Goal: Check status: Check status

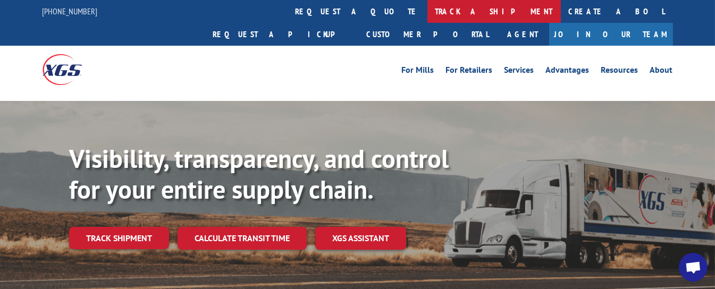
click at [428, 11] on link "track a shipment" at bounding box center [494, 11] width 133 height 23
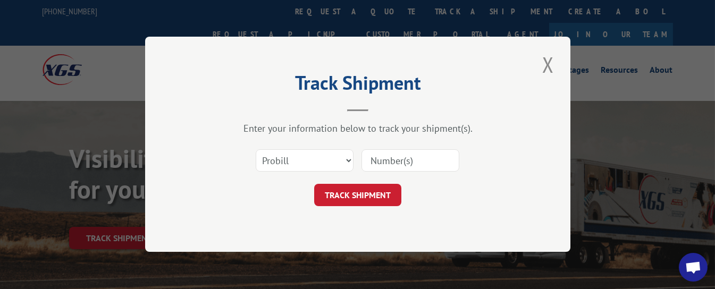
click at [379, 153] on input at bounding box center [411, 161] width 98 height 22
type input "17270966"
click button "TRACK SHIPMENT" at bounding box center [357, 196] width 87 height 22
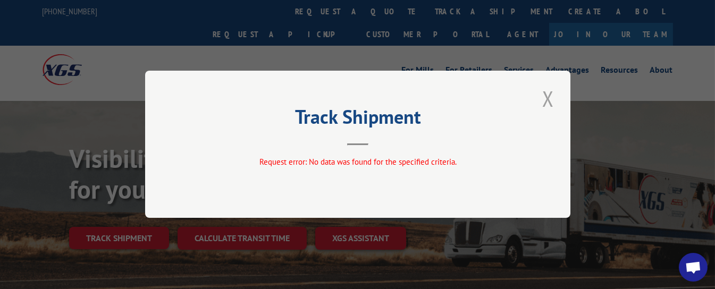
click at [551, 97] on button "Close modal" at bounding box center [548, 98] width 18 height 29
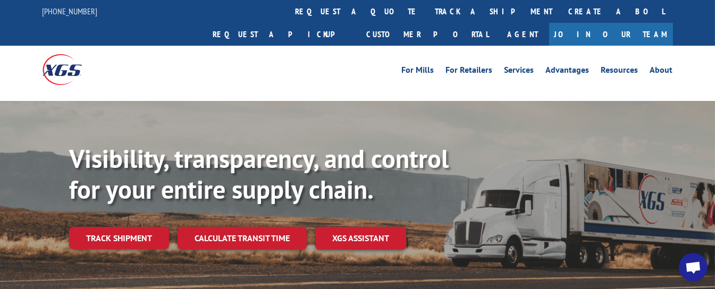
click at [428, 14] on link "track a shipment" at bounding box center [494, 11] width 133 height 23
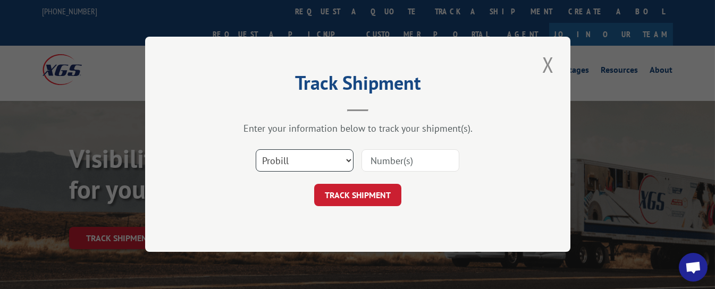
click at [327, 168] on select "Select category... Probill BOL PO" at bounding box center [305, 161] width 98 height 22
select select "bol"
click at [256, 150] on select "Select category... Probill BOL PO" at bounding box center [305, 161] width 98 height 22
click at [387, 166] on input at bounding box center [411, 161] width 98 height 22
type input "5960705"
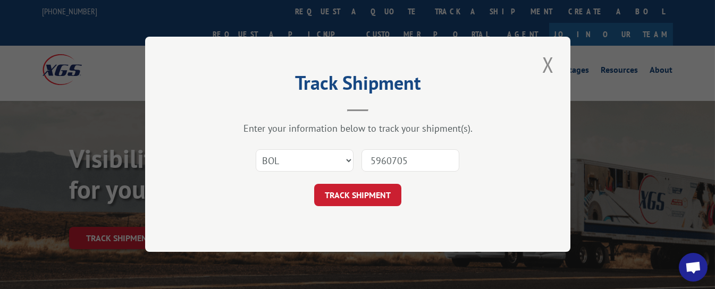
click button "TRACK SHIPMENT" at bounding box center [357, 196] width 87 height 22
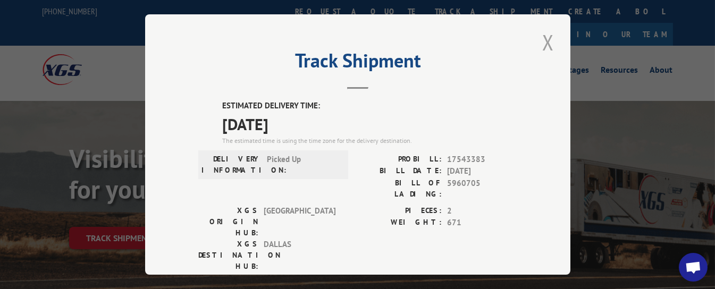
click at [543, 40] on button "Close modal" at bounding box center [548, 42] width 18 height 29
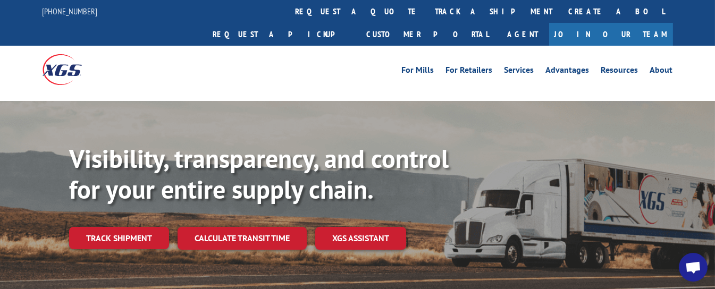
click at [428, 18] on link "track a shipment" at bounding box center [494, 11] width 133 height 23
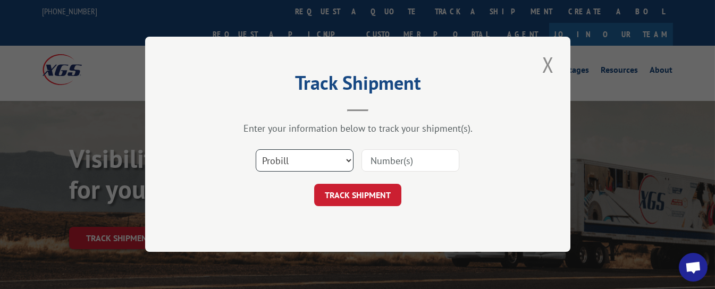
click at [314, 167] on select "Select category... Probill BOL PO" at bounding box center [305, 161] width 98 height 22
select select "bol"
click at [256, 150] on select "Select category... Probill BOL PO" at bounding box center [305, 161] width 98 height 22
click at [372, 165] on input at bounding box center [411, 161] width 98 height 22
type input "54388401"
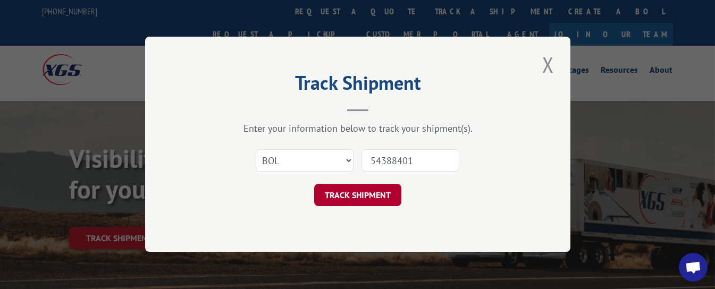
click at [356, 182] on button "TRACK SHIPMENT" at bounding box center [357, 196] width 87 height 22
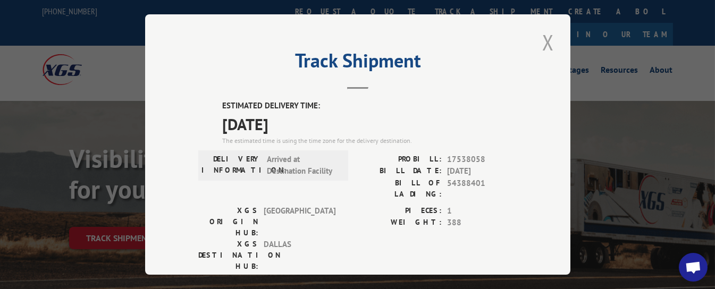
click at [539, 35] on button "Close modal" at bounding box center [548, 42] width 18 height 29
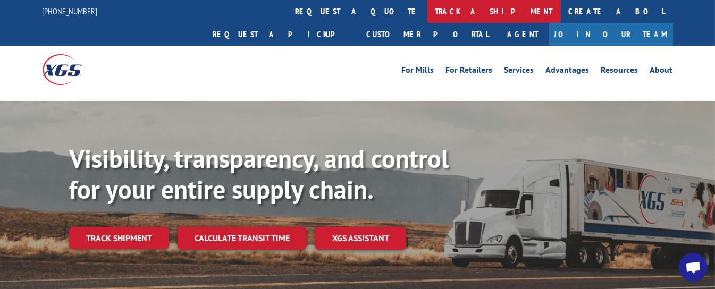
click at [428, 11] on link "track a shipment" at bounding box center [494, 11] width 133 height 23
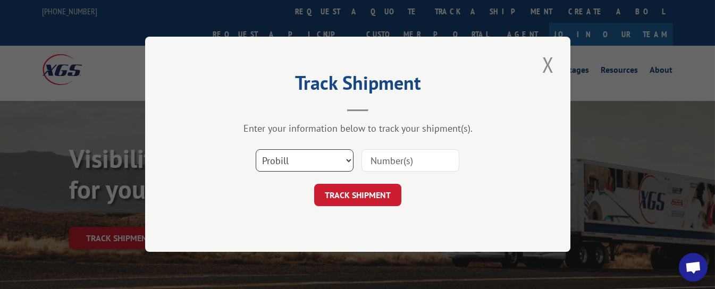
click at [328, 160] on select "Select category... Probill BOL PO" at bounding box center [305, 161] width 98 height 22
click at [393, 153] on input at bounding box center [411, 161] width 98 height 22
type input "17543026"
click button "TRACK SHIPMENT" at bounding box center [357, 196] width 87 height 22
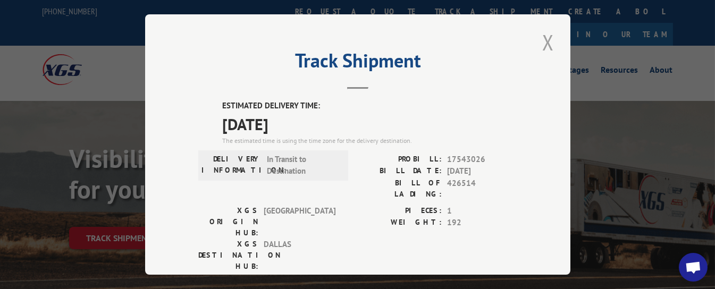
click at [539, 38] on button "Close modal" at bounding box center [548, 42] width 18 height 29
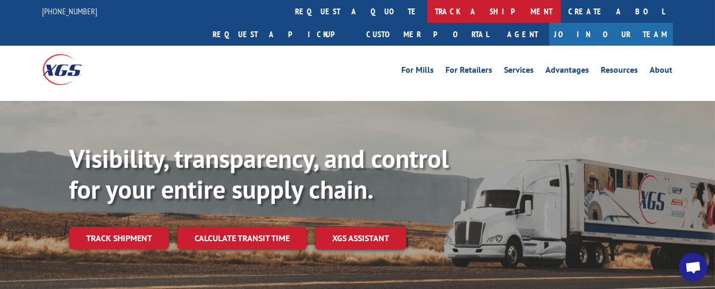
click at [428, 7] on link "track a shipment" at bounding box center [494, 11] width 133 height 23
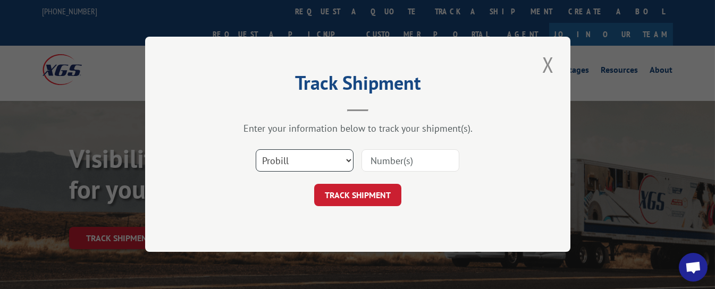
click at [298, 159] on select "Select category... Probill BOL PO" at bounding box center [305, 161] width 98 height 22
select select "bol"
click at [256, 150] on select "Select category... Probill BOL PO" at bounding box center [305, 161] width 98 height 22
click at [379, 162] on input at bounding box center [411, 161] width 98 height 22
type input "425163"
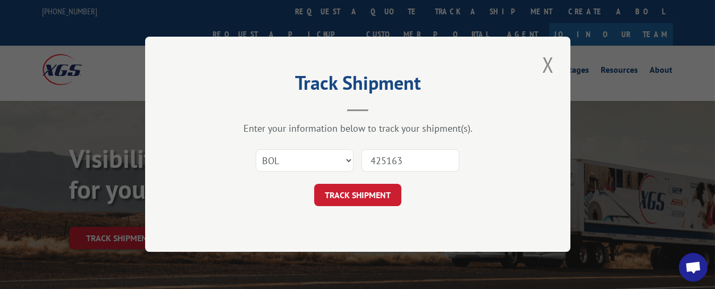
click button "TRACK SHIPMENT" at bounding box center [357, 196] width 87 height 22
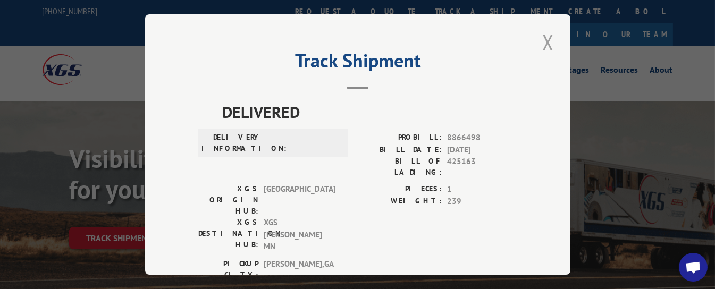
click at [546, 35] on button "Close modal" at bounding box center [548, 42] width 18 height 29
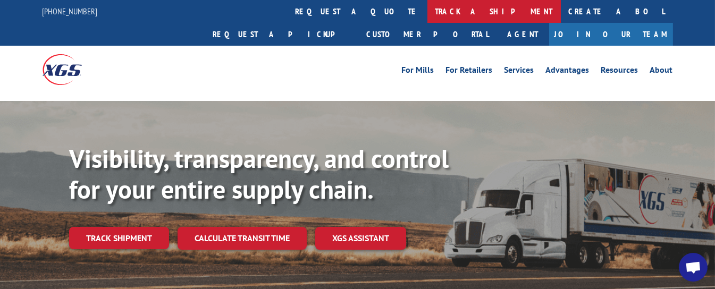
click at [428, 15] on link "track a shipment" at bounding box center [494, 11] width 133 height 23
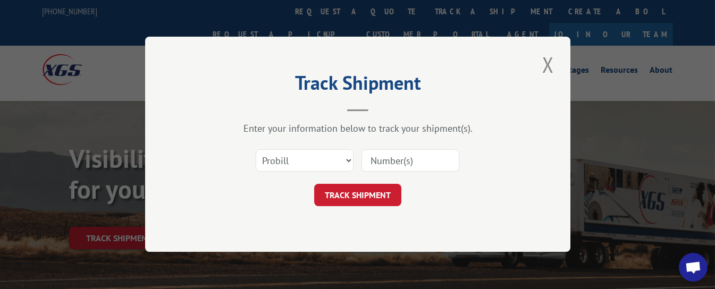
click at [389, 160] on input at bounding box center [411, 161] width 98 height 22
type input "17354558"
click button "TRACK SHIPMENT" at bounding box center [357, 196] width 87 height 22
